Goal: Check status: Check status

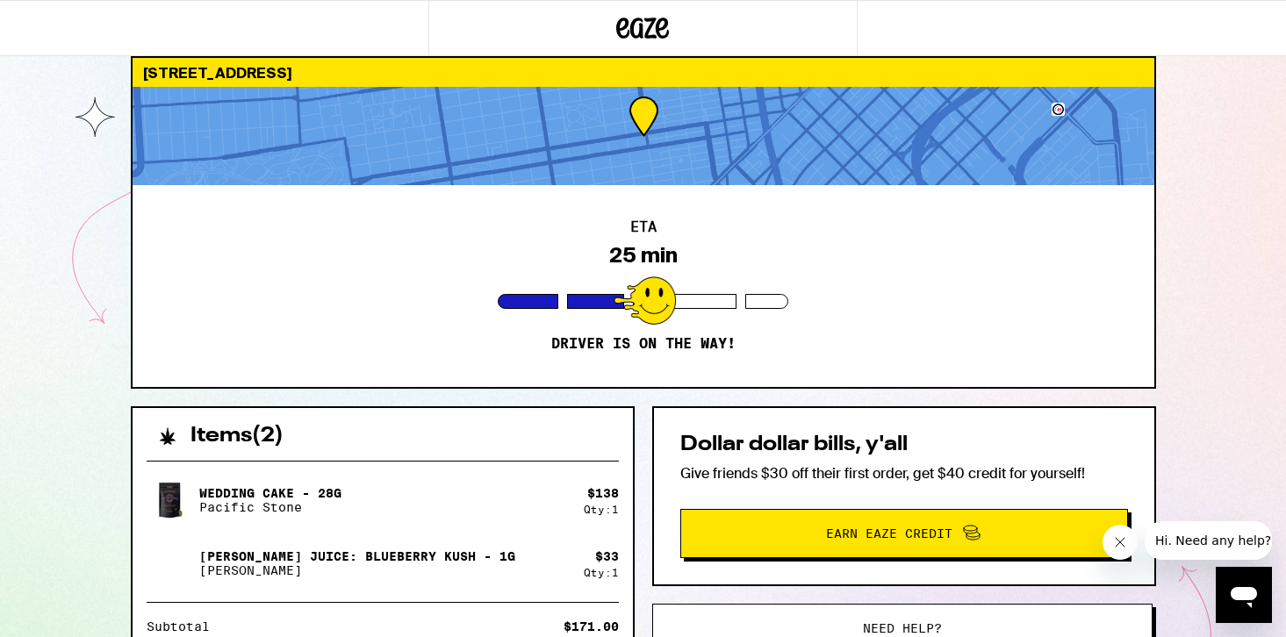
scroll to position [5, 0]
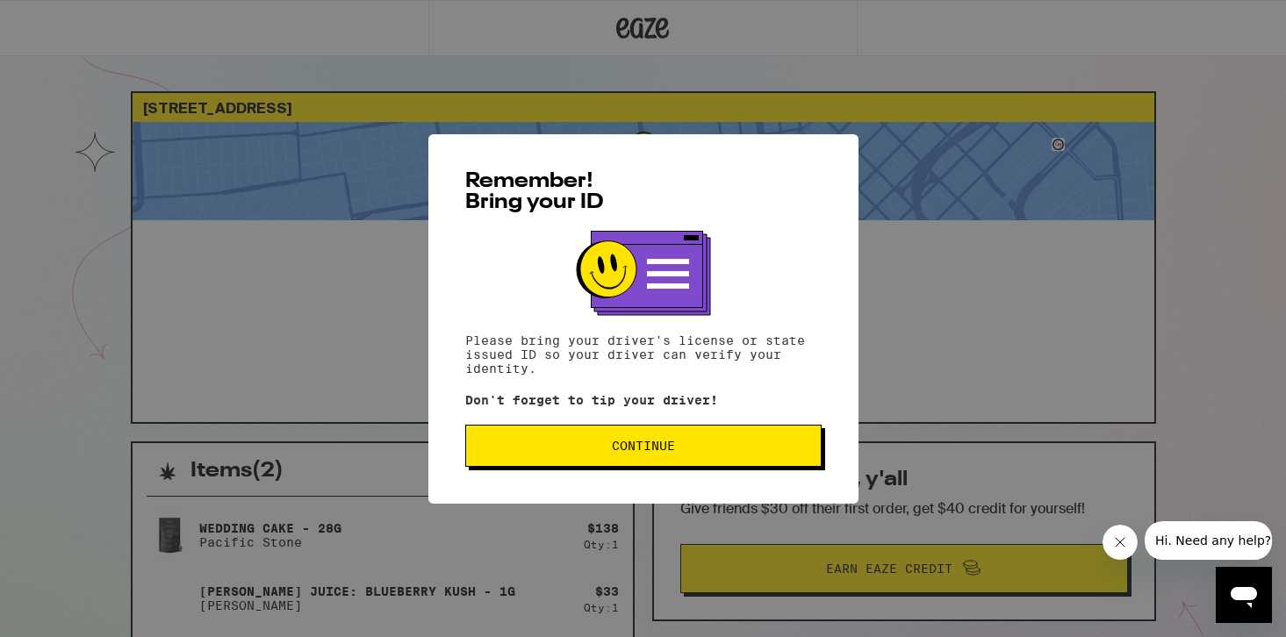
click at [620, 438] on button "Continue" at bounding box center [643, 446] width 356 height 42
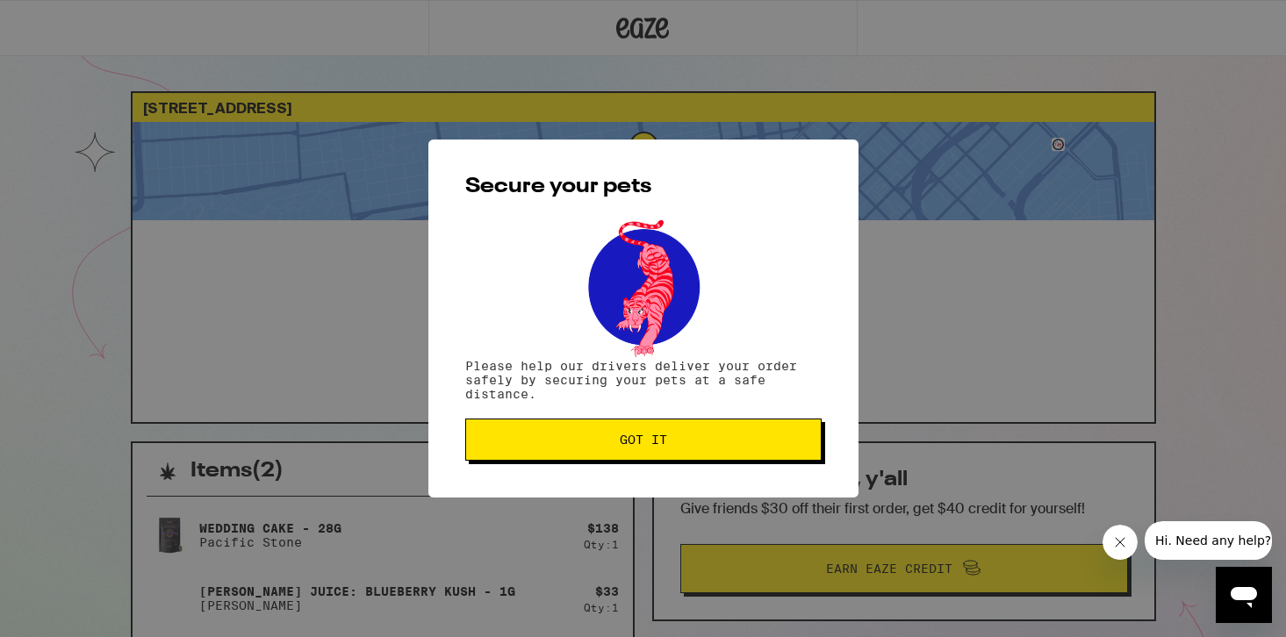
click at [622, 440] on span "Got it" at bounding box center [643, 440] width 47 height 12
